Goal: Task Accomplishment & Management: Manage account settings

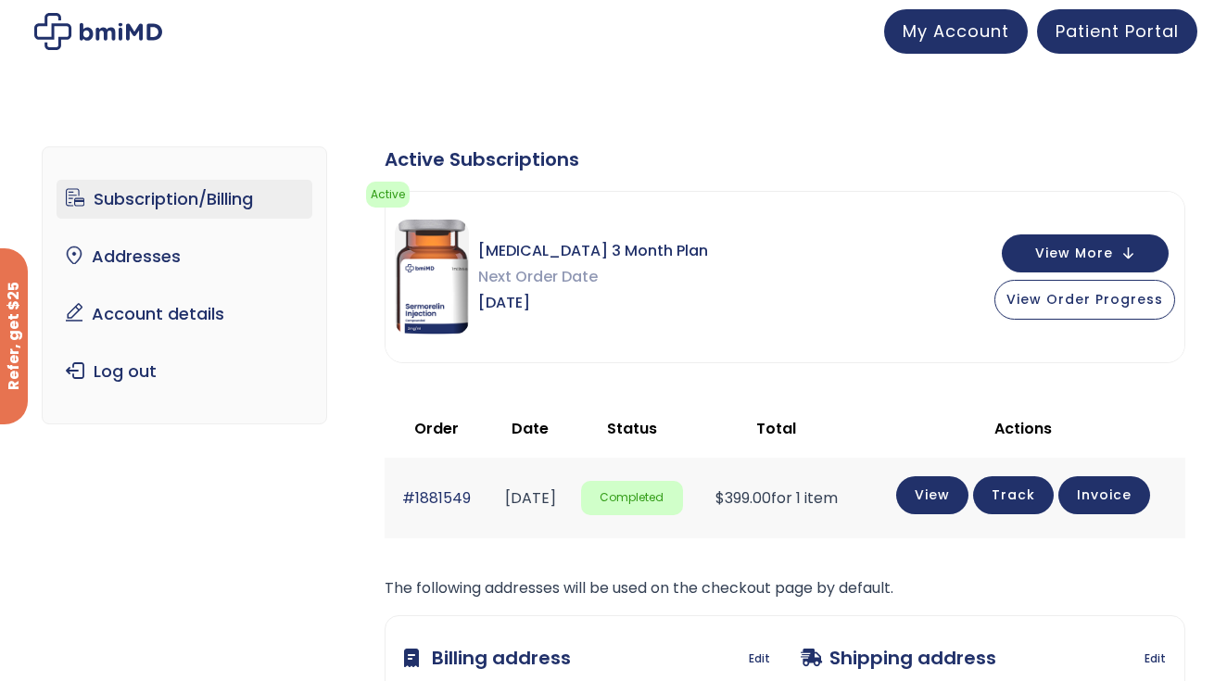
scroll to position [109, 0]
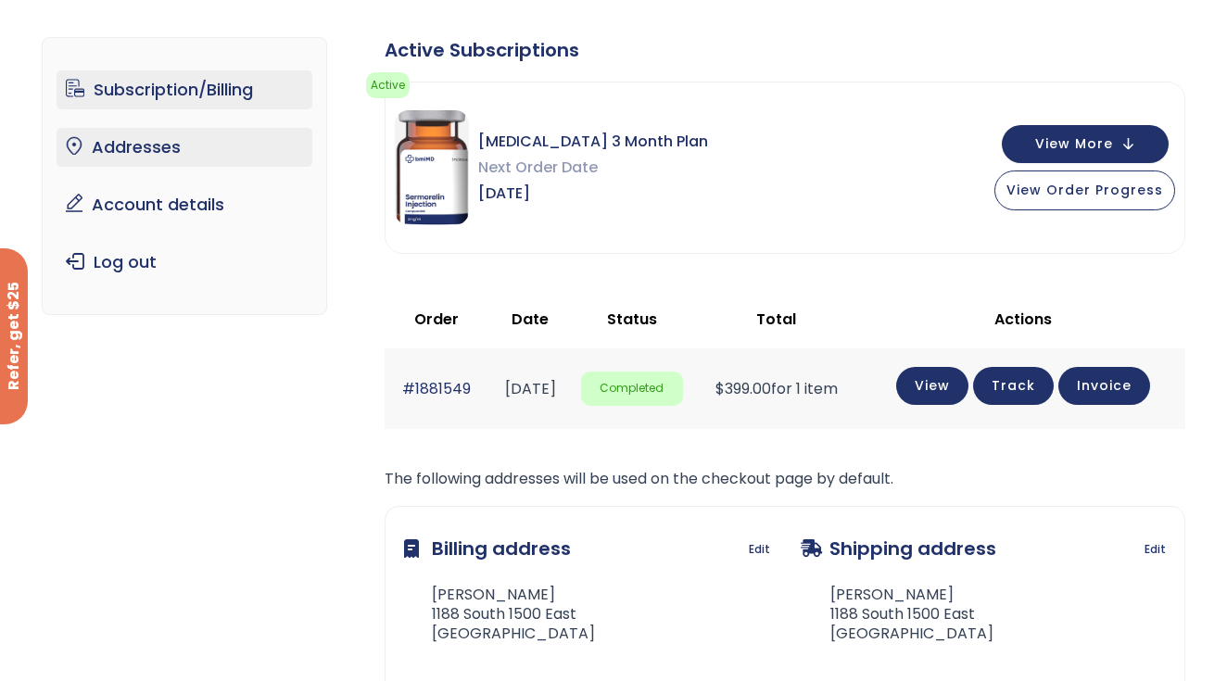
click at [158, 158] on link "Addresses" at bounding box center [185, 147] width 257 height 39
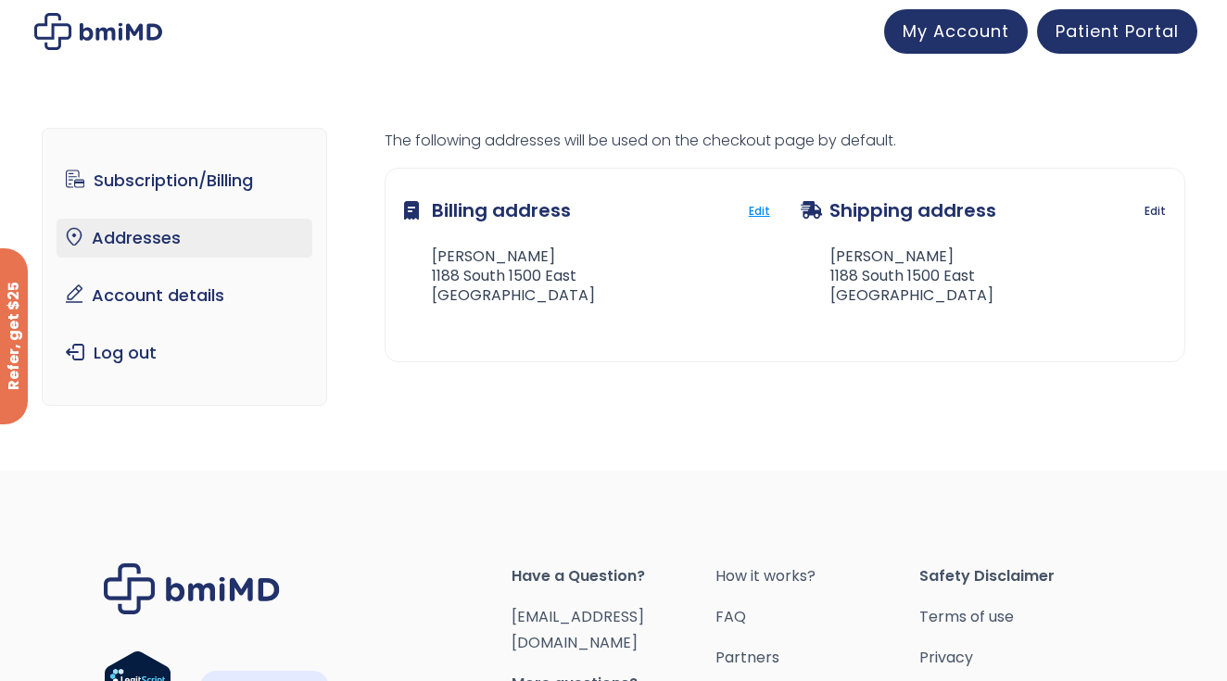
click at [764, 206] on link "Edit" at bounding box center [759, 211] width 21 height 26
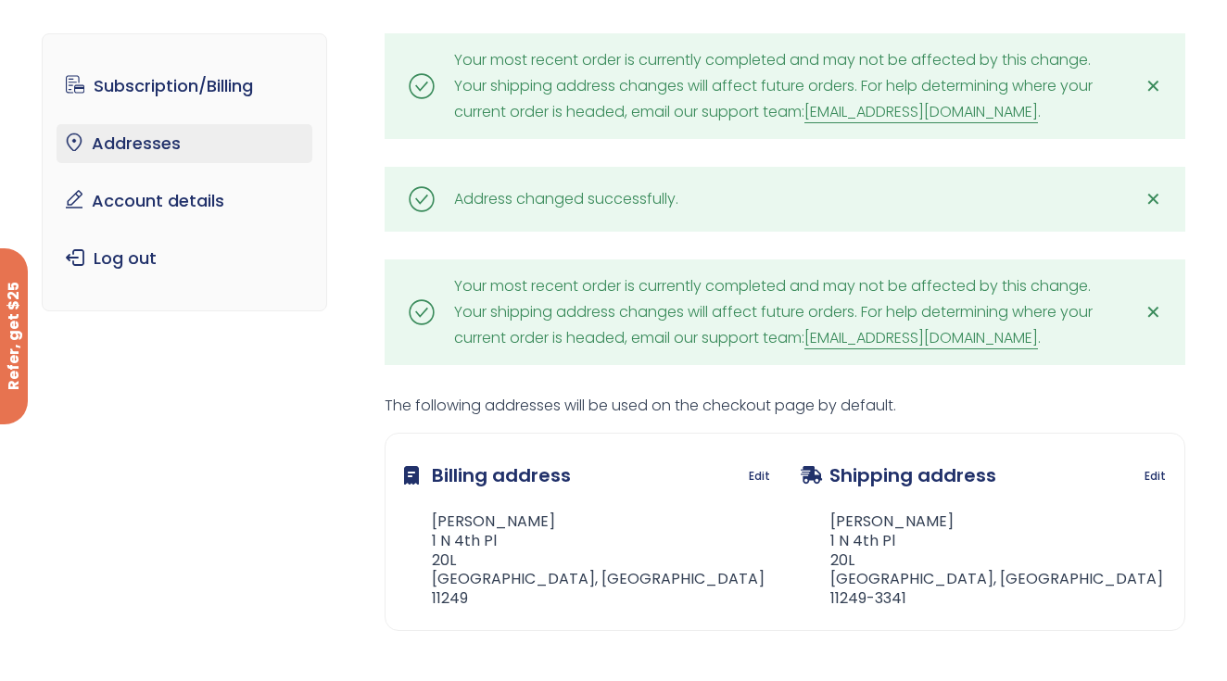
scroll to position [95, 0]
click at [765, 473] on link "Edit" at bounding box center [759, 476] width 21 height 26
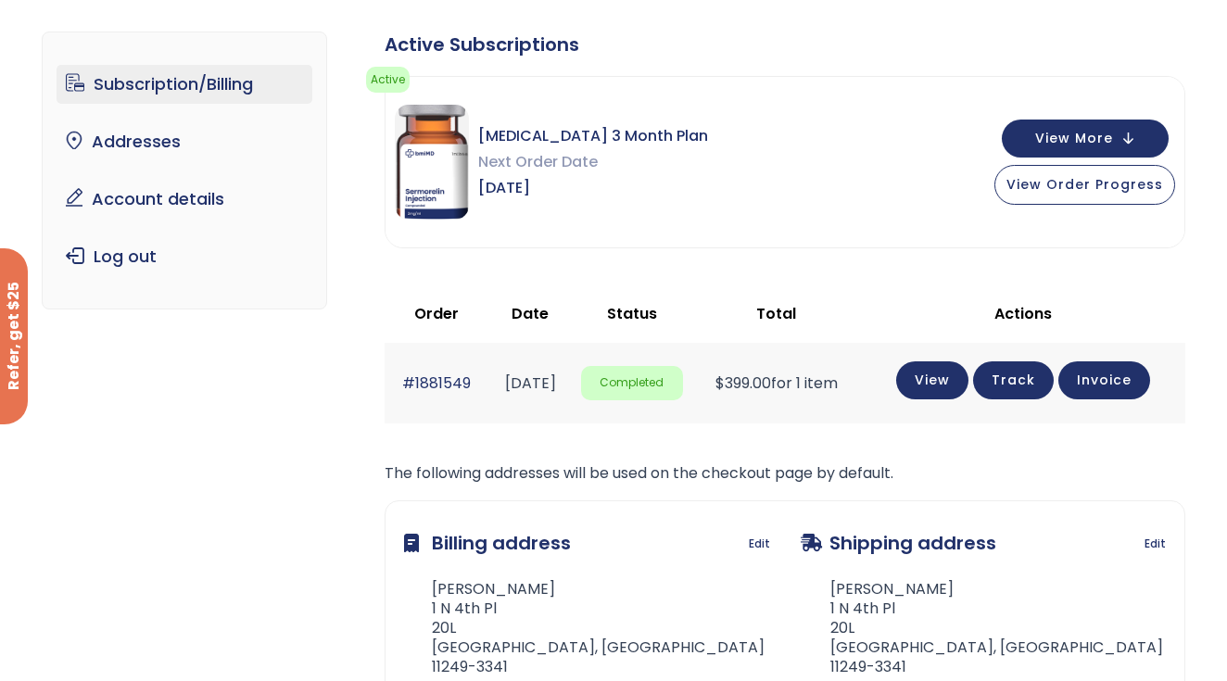
scroll to position [113, 0]
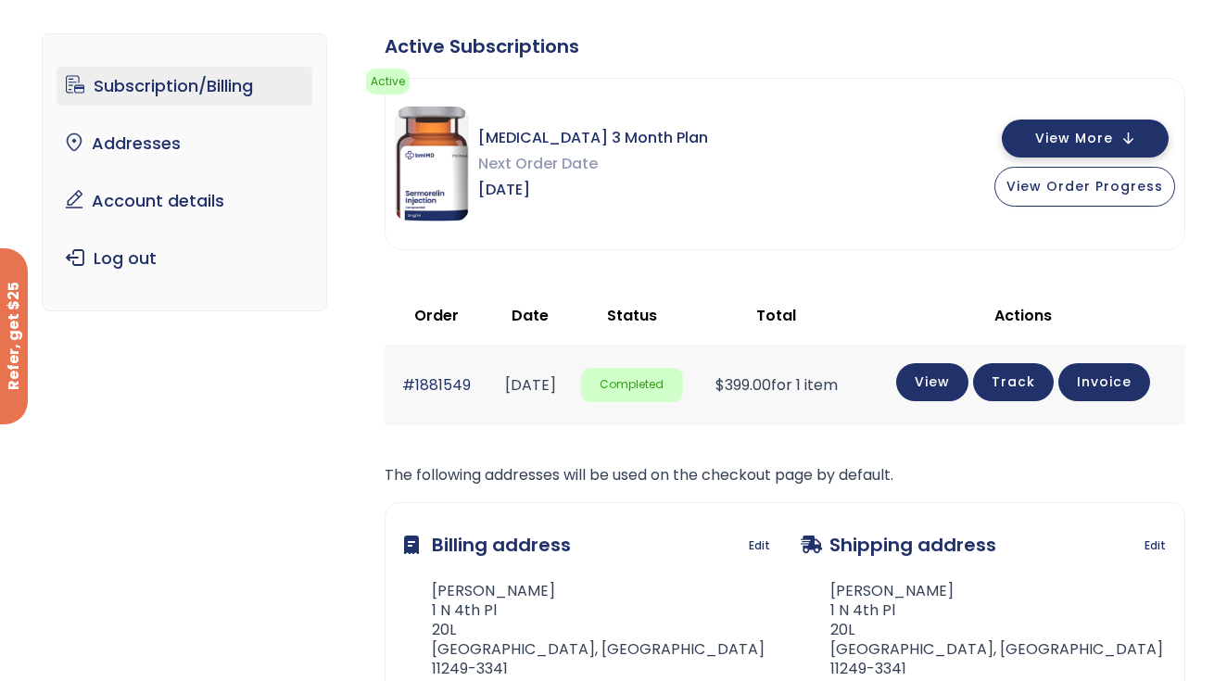
click at [1088, 142] on span "View More" at bounding box center [1074, 139] width 78 height 12
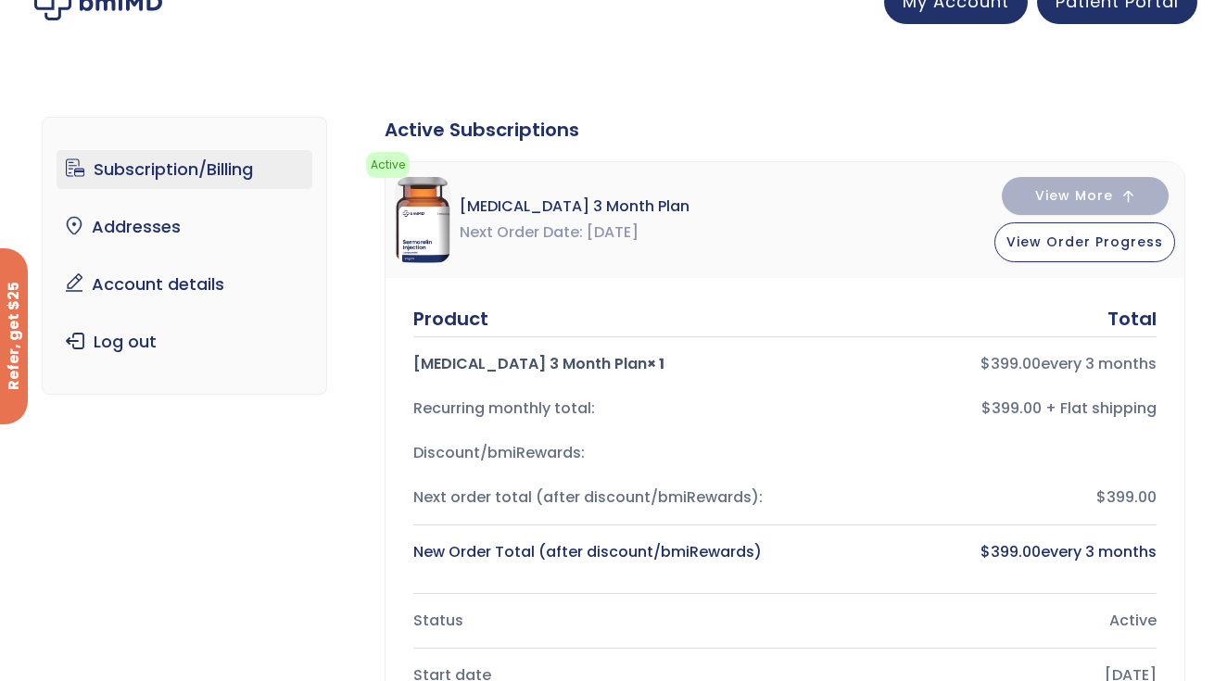
scroll to position [0, 0]
